Goal: Task Accomplishment & Management: Manage account settings

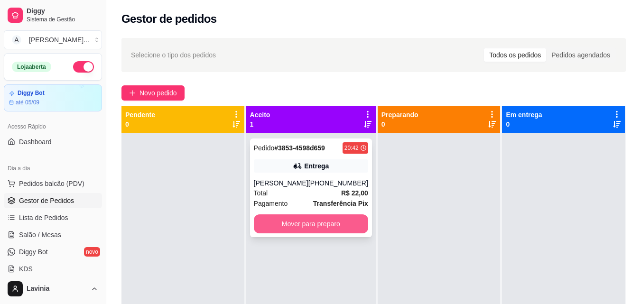
click at [292, 222] on button "Mover para preparo" at bounding box center [311, 223] width 114 height 19
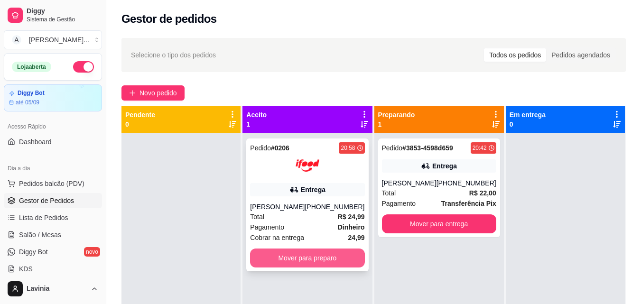
click at [325, 254] on button "Mover para preparo" at bounding box center [307, 258] width 114 height 19
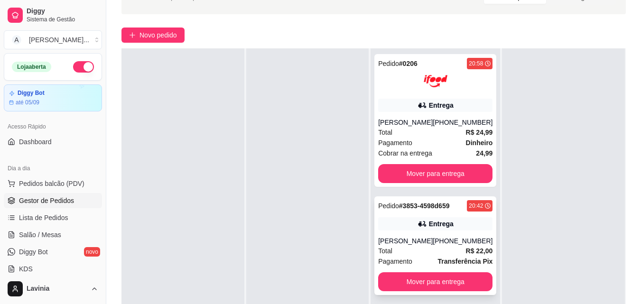
scroll to position [145, 0]
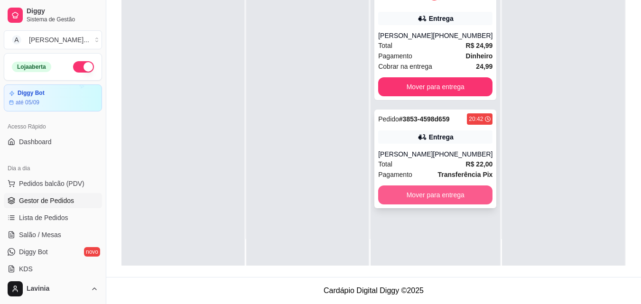
click at [470, 200] on button "Mover para entrega" at bounding box center [435, 194] width 114 height 19
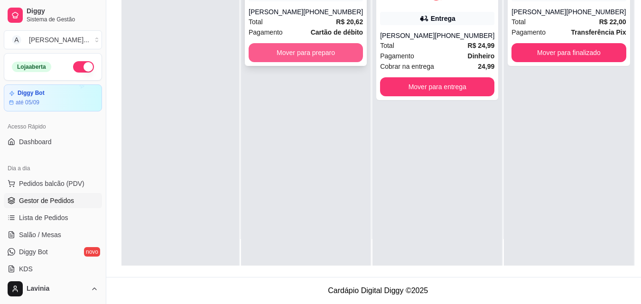
click at [273, 51] on button "Mover para preparo" at bounding box center [306, 52] width 114 height 19
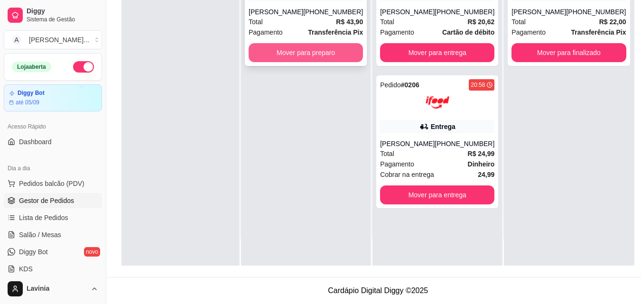
click at [307, 52] on button "Mover para preparo" at bounding box center [306, 52] width 114 height 19
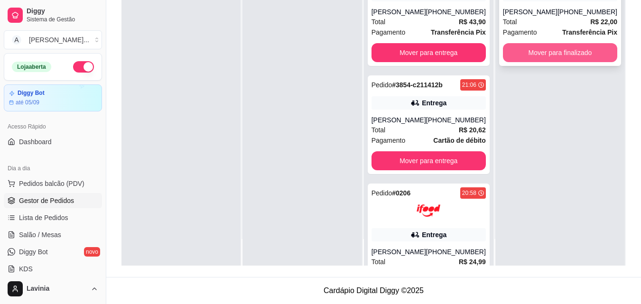
click at [579, 54] on button "Mover para finalizado" at bounding box center [560, 52] width 114 height 19
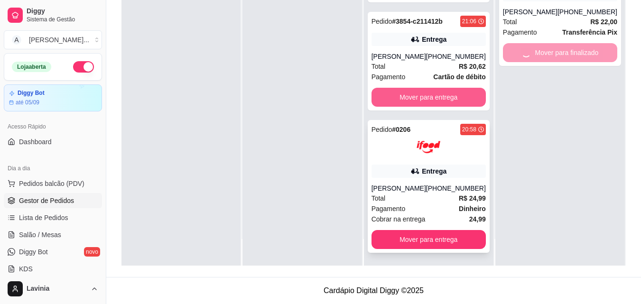
scroll to position [64, 0]
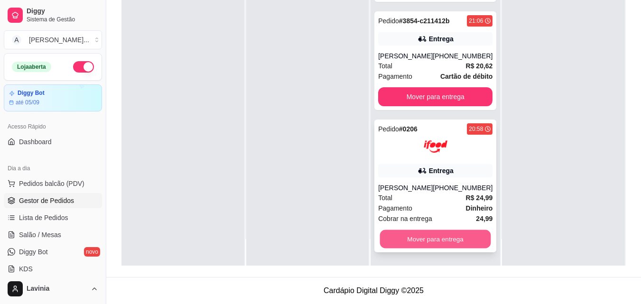
click at [441, 239] on button "Mover para entrega" at bounding box center [435, 239] width 111 height 18
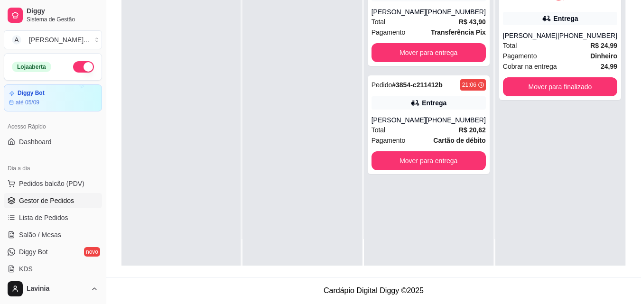
scroll to position [0, 0]
click at [468, 151] on div "Pedido # 3854-c211412b 21:06 Entrega [PERSON_NAME] [PHONE_NUMBER] Total R$ 20,6…" at bounding box center [429, 124] width 122 height 99
click at [473, 172] on div "Pedido # 3854-c211412b 21:06 Entrega [PERSON_NAME] [PHONE_NUMBER] Total R$ 20,6…" at bounding box center [429, 124] width 122 height 99
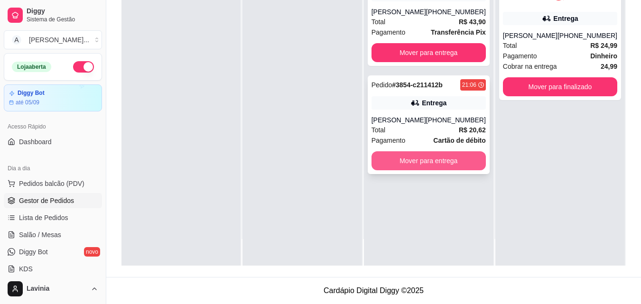
click at [478, 161] on button "Mover para entrega" at bounding box center [428, 160] width 114 height 19
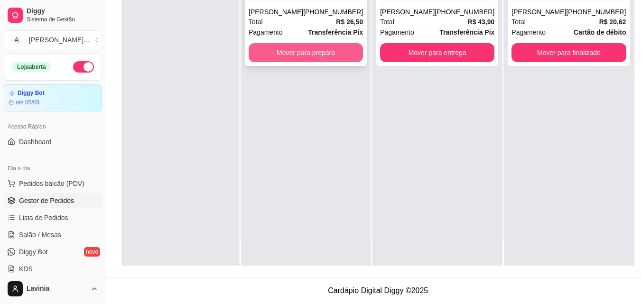
click at [322, 50] on button "Mover para preparo" at bounding box center [306, 52] width 114 height 19
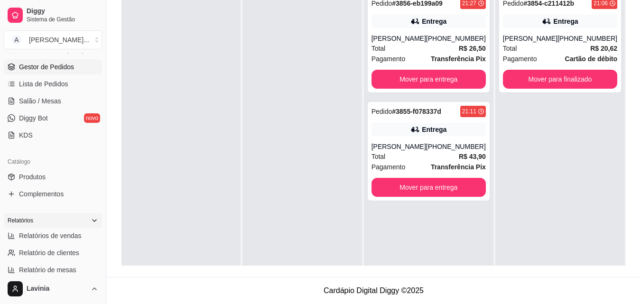
scroll to position [142, 0]
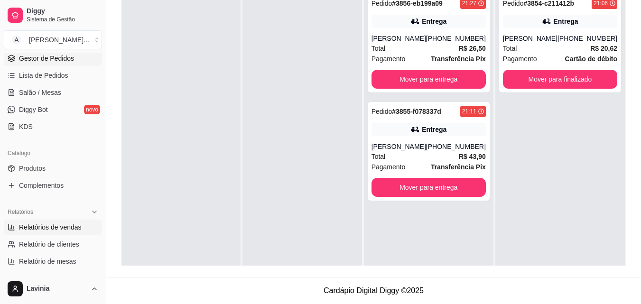
click at [75, 234] on link "Relatórios de vendas" at bounding box center [53, 227] width 98 height 15
select select "ALL"
select select "0"
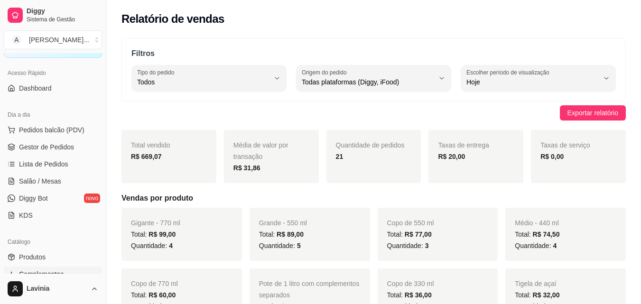
scroll to position [47, 0]
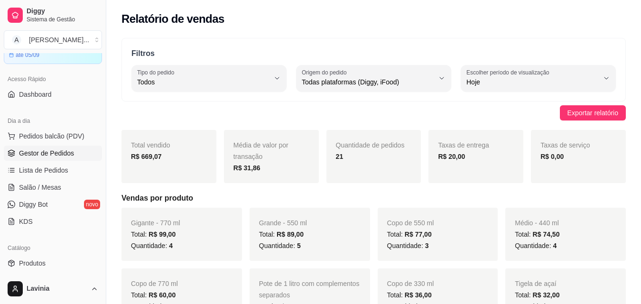
click at [56, 150] on span "Gestor de Pedidos" at bounding box center [46, 152] width 55 height 9
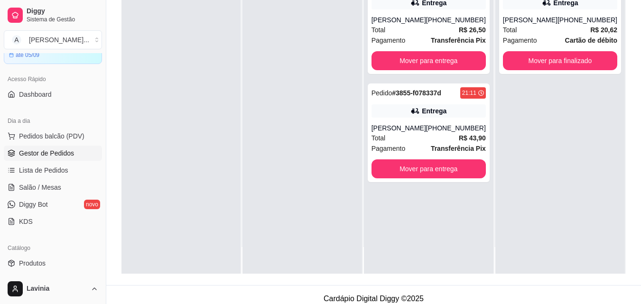
scroll to position [142, 0]
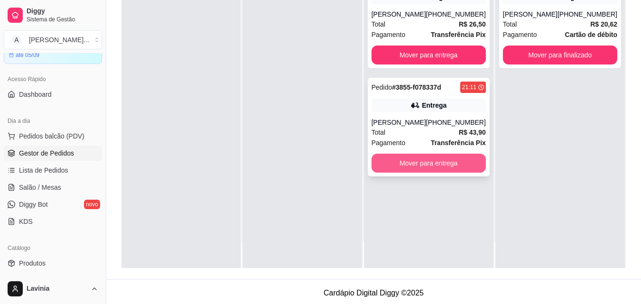
click at [459, 170] on button "Mover para entrega" at bounding box center [428, 163] width 114 height 19
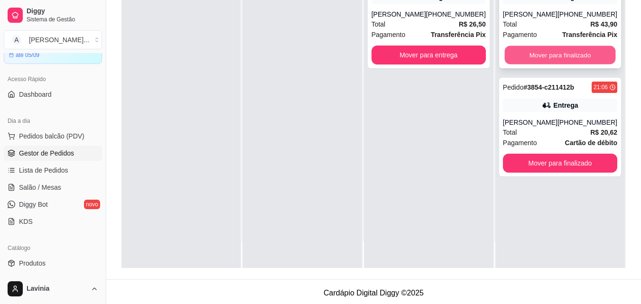
click at [524, 50] on button "Mover para finalizado" at bounding box center [559, 55] width 111 height 18
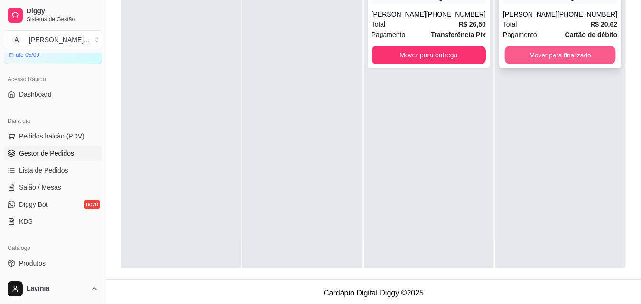
click at [525, 51] on button "Mover para finalizado" at bounding box center [559, 55] width 111 height 18
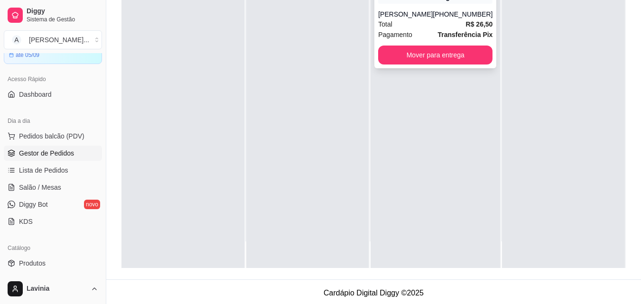
click at [413, 31] on div "Pagamento Transferência Pix" at bounding box center [435, 34] width 114 height 10
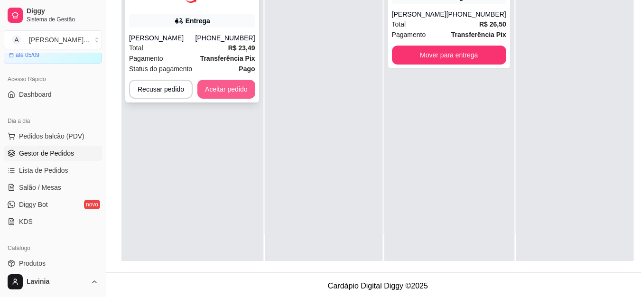
click at [227, 89] on button "Aceitar pedido" at bounding box center [226, 89] width 58 height 19
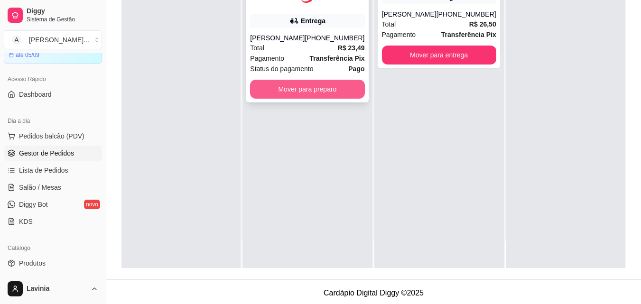
click at [318, 92] on button "Mover para preparo" at bounding box center [307, 89] width 114 height 19
click at [349, 86] on button "Mover para preparo" at bounding box center [307, 89] width 114 height 19
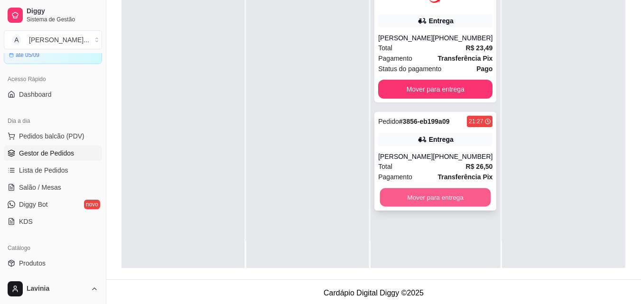
click at [441, 204] on button "Mover para entrega" at bounding box center [435, 197] width 111 height 18
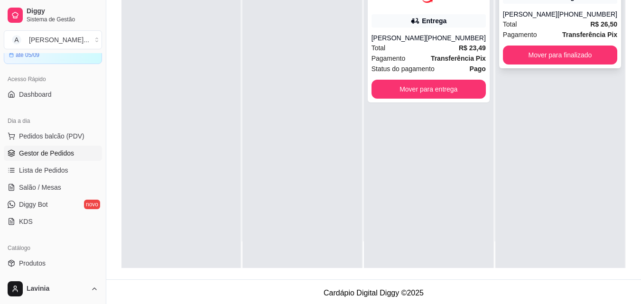
click at [569, 43] on div "Pedido # 3856-eb199a09 21:27 Entrega Stephany [PHONE_NUMBER] Total R$ 26,50 Pag…" at bounding box center [560, 19] width 122 height 99
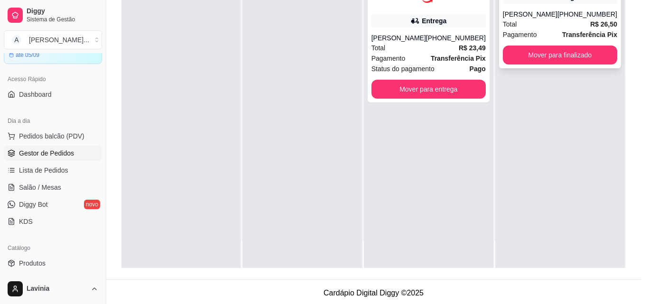
click at [590, 58] on button "Mover para finalizado" at bounding box center [560, 55] width 114 height 19
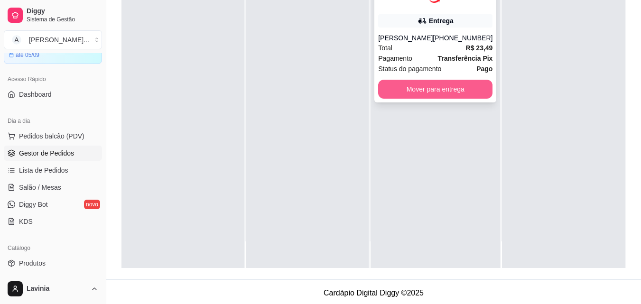
click at [458, 90] on button "Mover para entrega" at bounding box center [435, 89] width 114 height 19
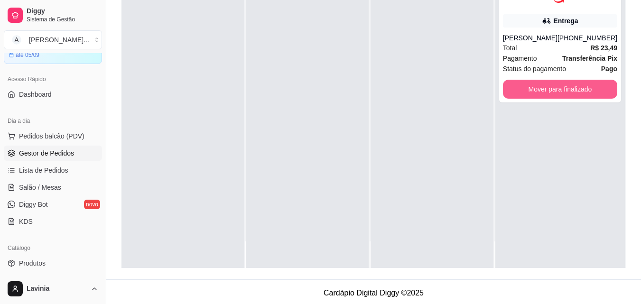
click at [532, 92] on button "Mover para finalizado" at bounding box center [560, 89] width 114 height 19
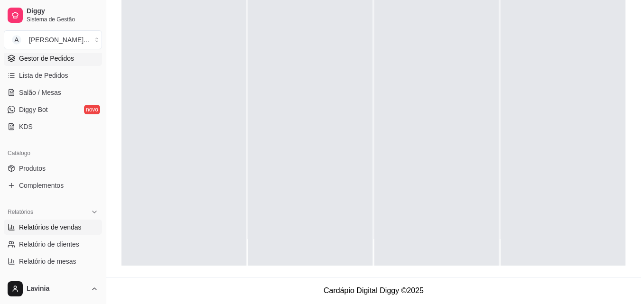
click at [64, 232] on link "Relatórios de vendas" at bounding box center [53, 227] width 98 height 15
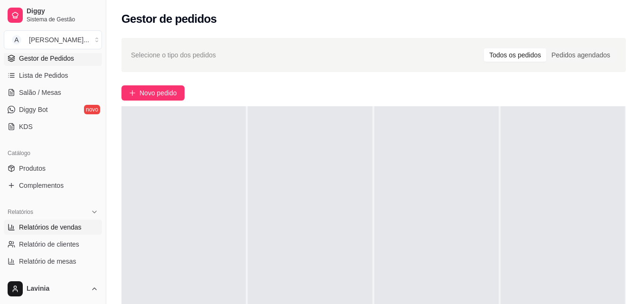
select select "ALL"
select select "0"
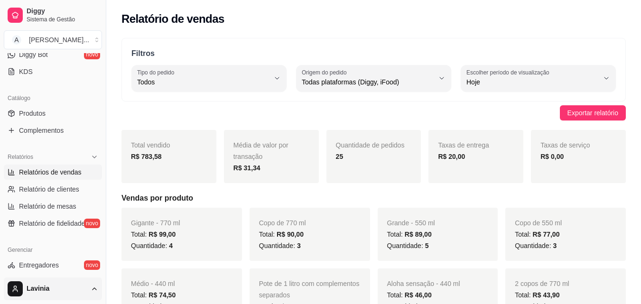
scroll to position [285, 0]
